Goal: Task Accomplishment & Management: Use online tool/utility

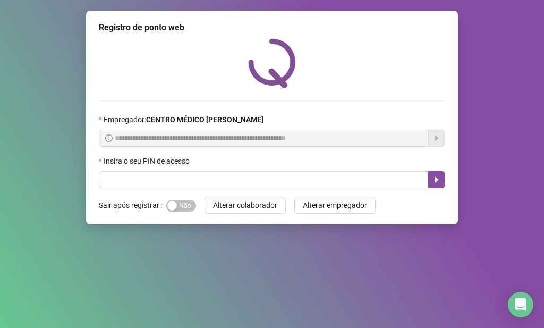
click at [250, 179] on input "text" at bounding box center [264, 179] width 330 height 17
type input "*****"
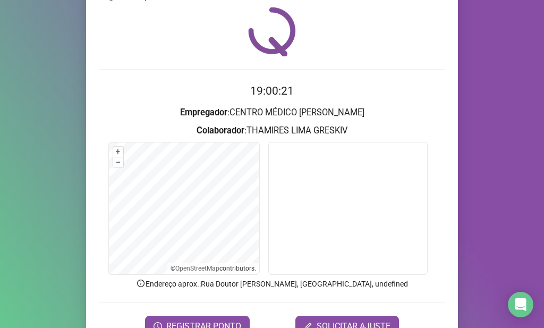
scroll to position [53, 0]
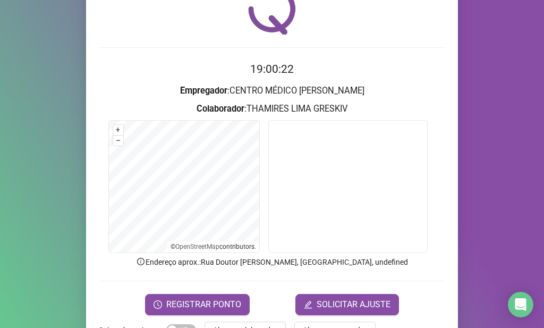
click at [235, 291] on form "19:00:22 Empregador : CENTRO MÉDICO [PERSON_NAME] : THAMIRES LIMA GRESKIV + – ⇧…" at bounding box center [272, 188] width 346 height 254
click at [198, 308] on span "REGISTRAR PONTO" at bounding box center [203, 304] width 75 height 13
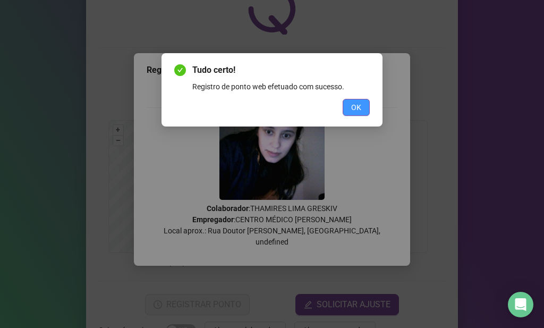
click at [367, 102] on button "OK" at bounding box center [356, 107] width 27 height 17
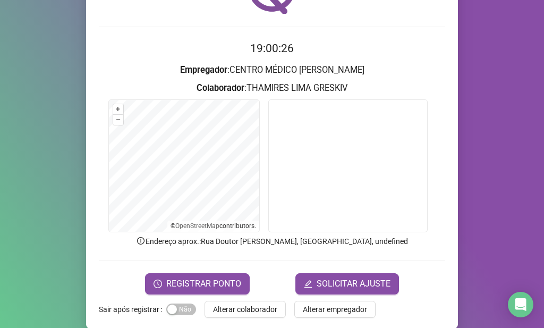
scroll to position [87, 0]
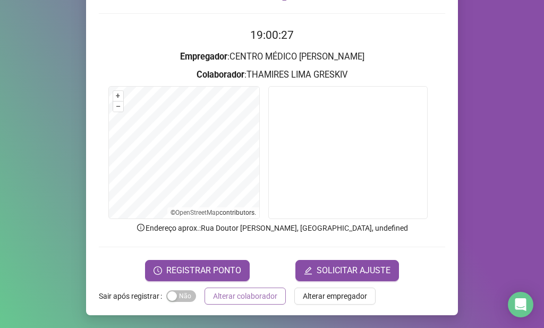
click at [251, 289] on button "Alterar colaborador" at bounding box center [245, 295] width 81 height 17
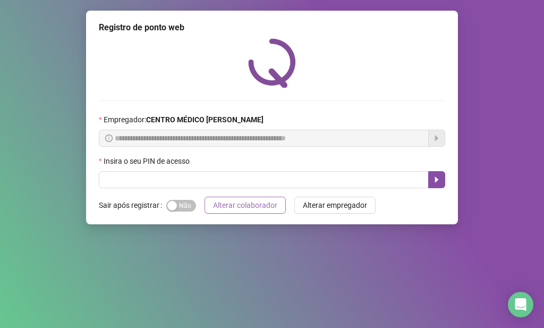
scroll to position [0, 0]
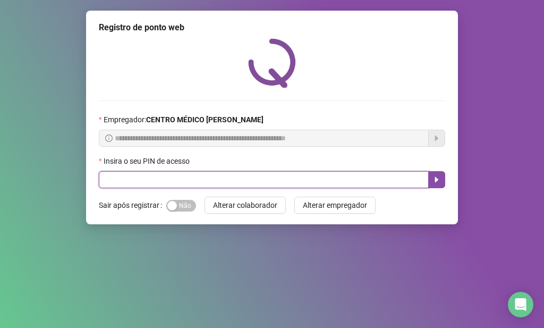
click at [243, 180] on input "text" at bounding box center [264, 179] width 330 height 17
type input "*****"
click at [436, 178] on icon "caret-right" at bounding box center [437, 180] width 4 height 6
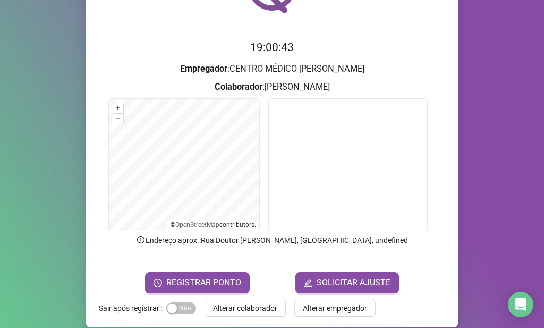
scroll to position [87, 0]
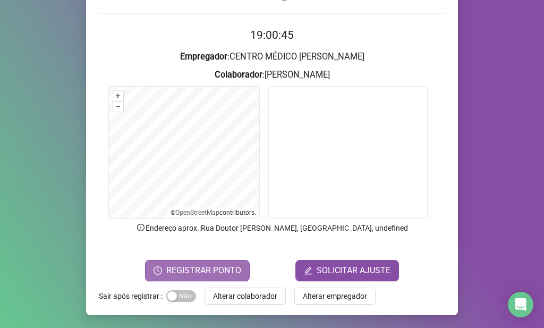
click at [228, 262] on button "REGISTRAR PONTO" at bounding box center [197, 270] width 105 height 21
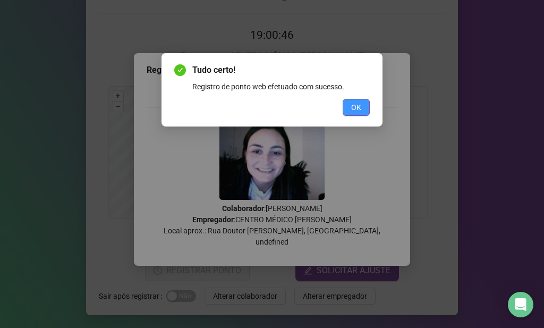
click at [362, 102] on button "OK" at bounding box center [356, 107] width 27 height 17
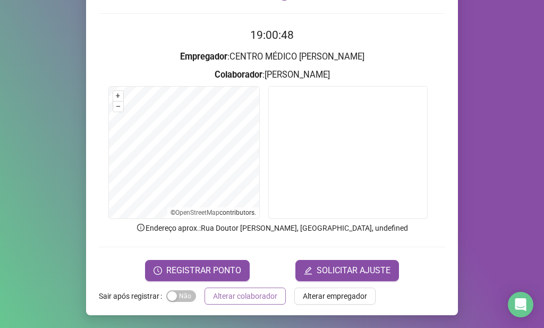
click at [253, 294] on span "Alterar colaborador" at bounding box center [245, 296] width 64 height 12
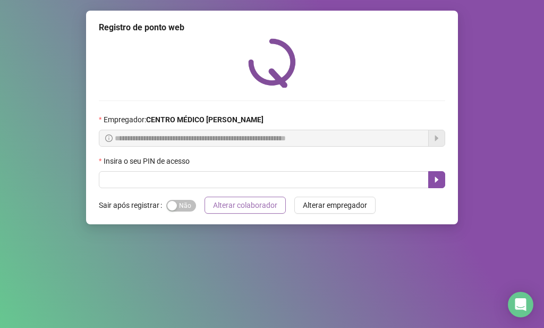
scroll to position [0, 0]
